Goal: Task Accomplishment & Management: Complete application form

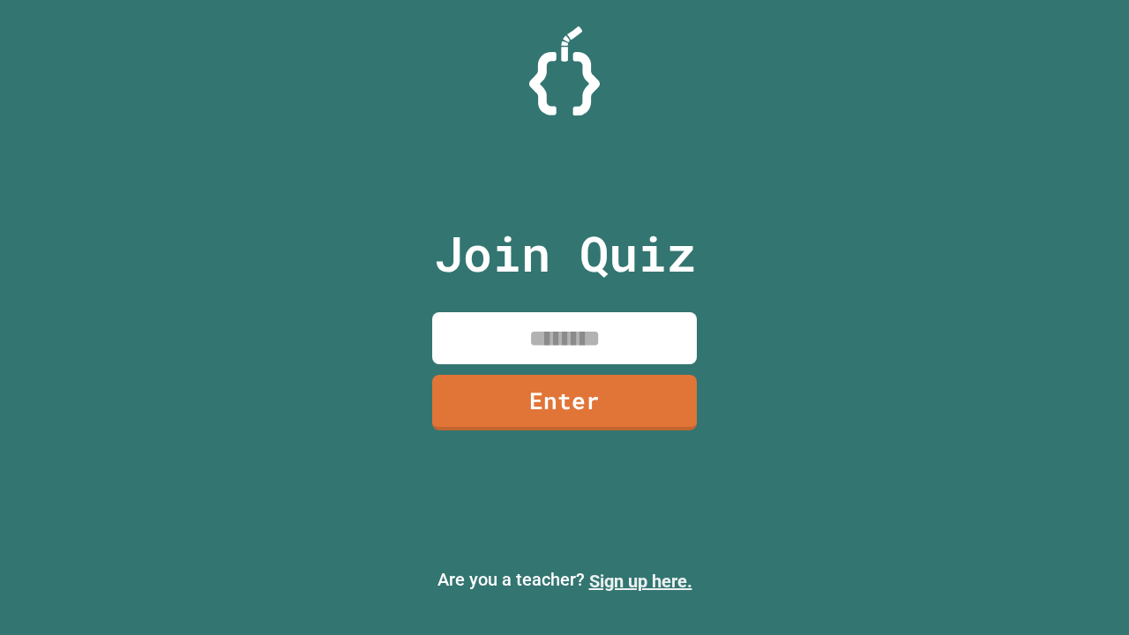
click at [641, 581] on link "Sign up here." at bounding box center [640, 581] width 103 height 21
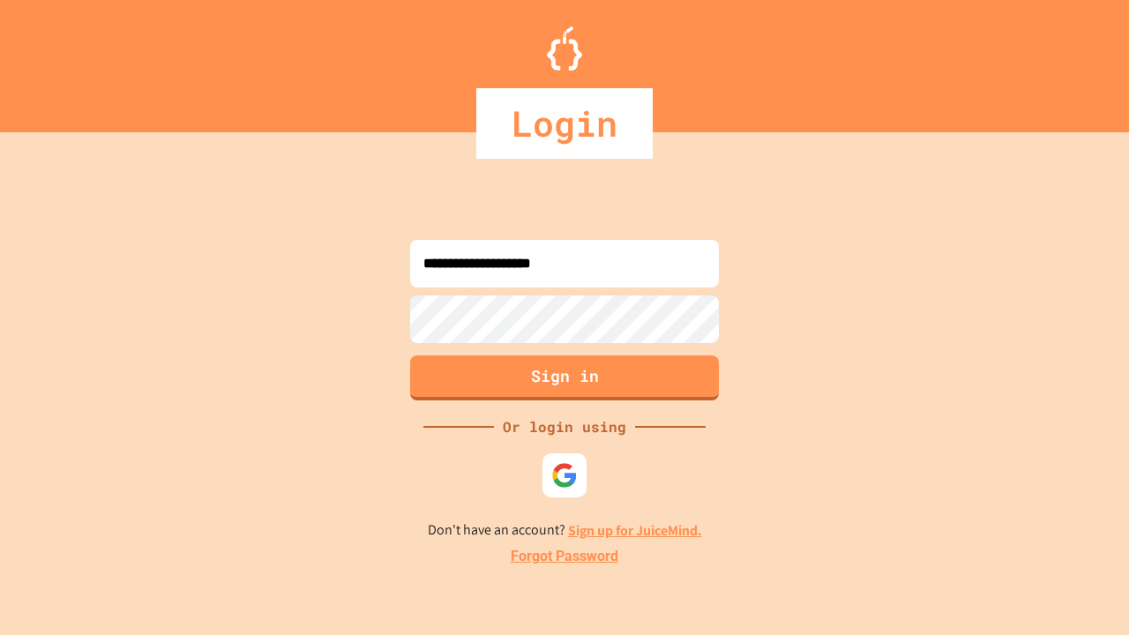
type input "**********"
